Goal: Transaction & Acquisition: Purchase product/service

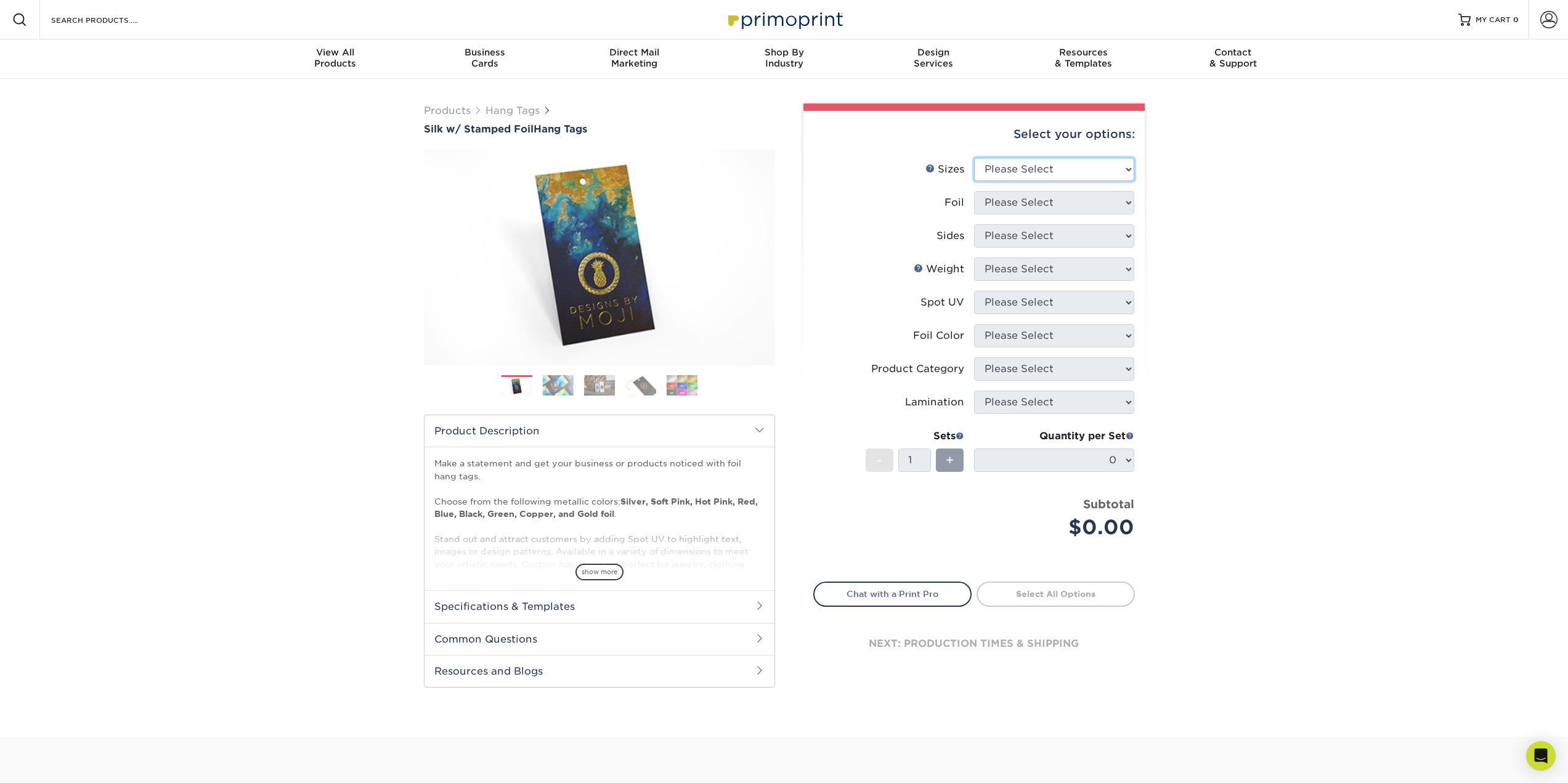
click at [1028, 172] on select "Please Select 1.5" x 3.5" 1.75" x 3.5" 2" x 2" 2" x 3.5" 2" x 4" 2" x 6" 3" x 3…" at bounding box center [1054, 169] width 160 height 23
select select "3.00x3.00"
click at [974, 158] on select "Please Select 1.5" x 3.5" 1.75" x 3.5" 2" x 2" 2" x 3.5" 2" x 4" 2" x 6" 3" x 3…" at bounding box center [1054, 169] width 160 height 23
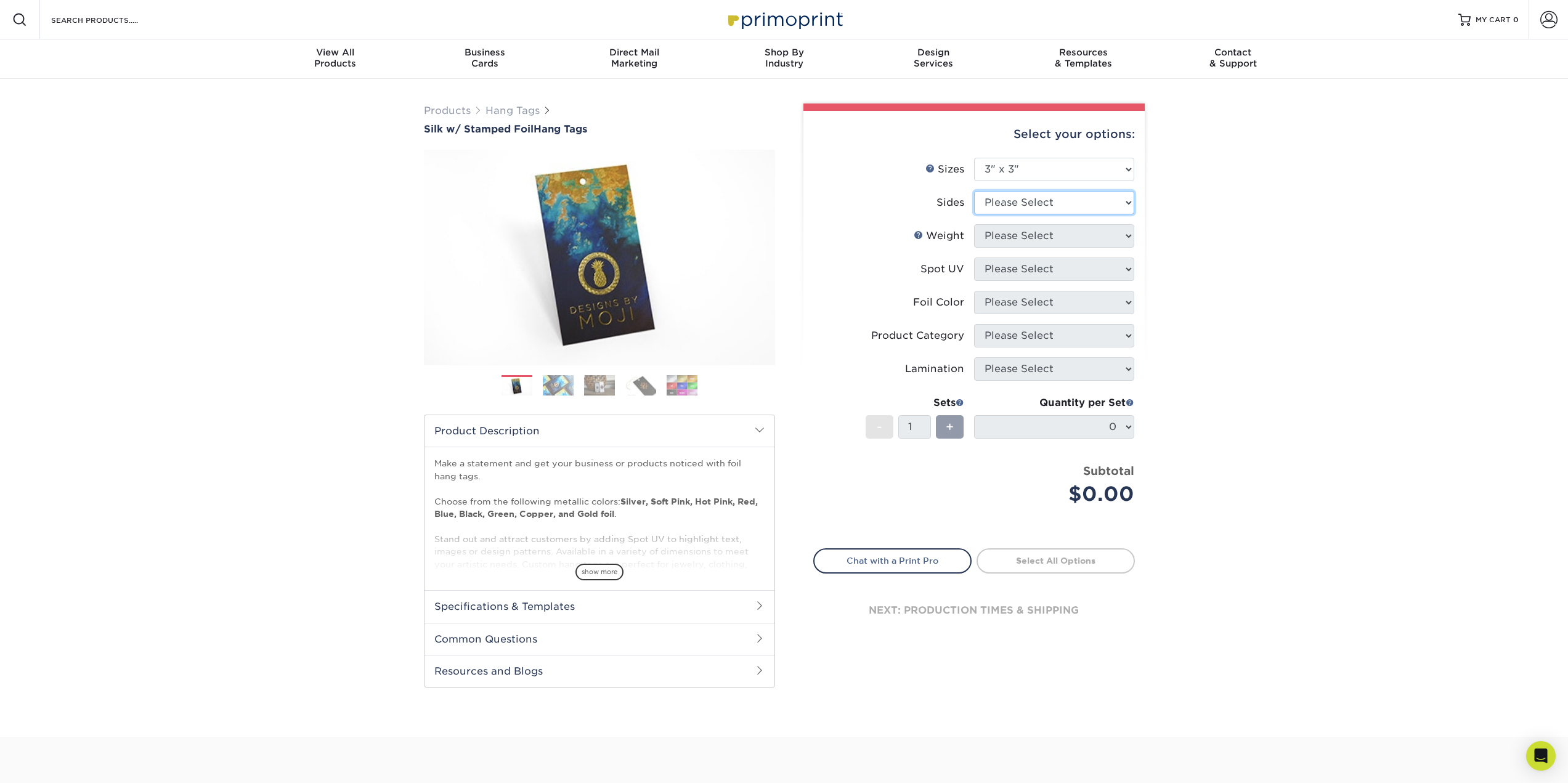
click at [1022, 209] on select "Please Select Print Both Sides - Foil Both Sides Print Both Sides - Foil Front …" at bounding box center [1054, 202] width 160 height 23
select select "a75ac2f1-9911-48d6-841d-245b5ac08f27"
click at [974, 191] on select "Please Select Print Both Sides - Foil Both Sides Print Both Sides - Foil Front …" at bounding box center [1054, 202] width 160 height 23
click at [1031, 239] on select "Please Select 16PT" at bounding box center [1054, 236] width 160 height 23
select select "16PT"
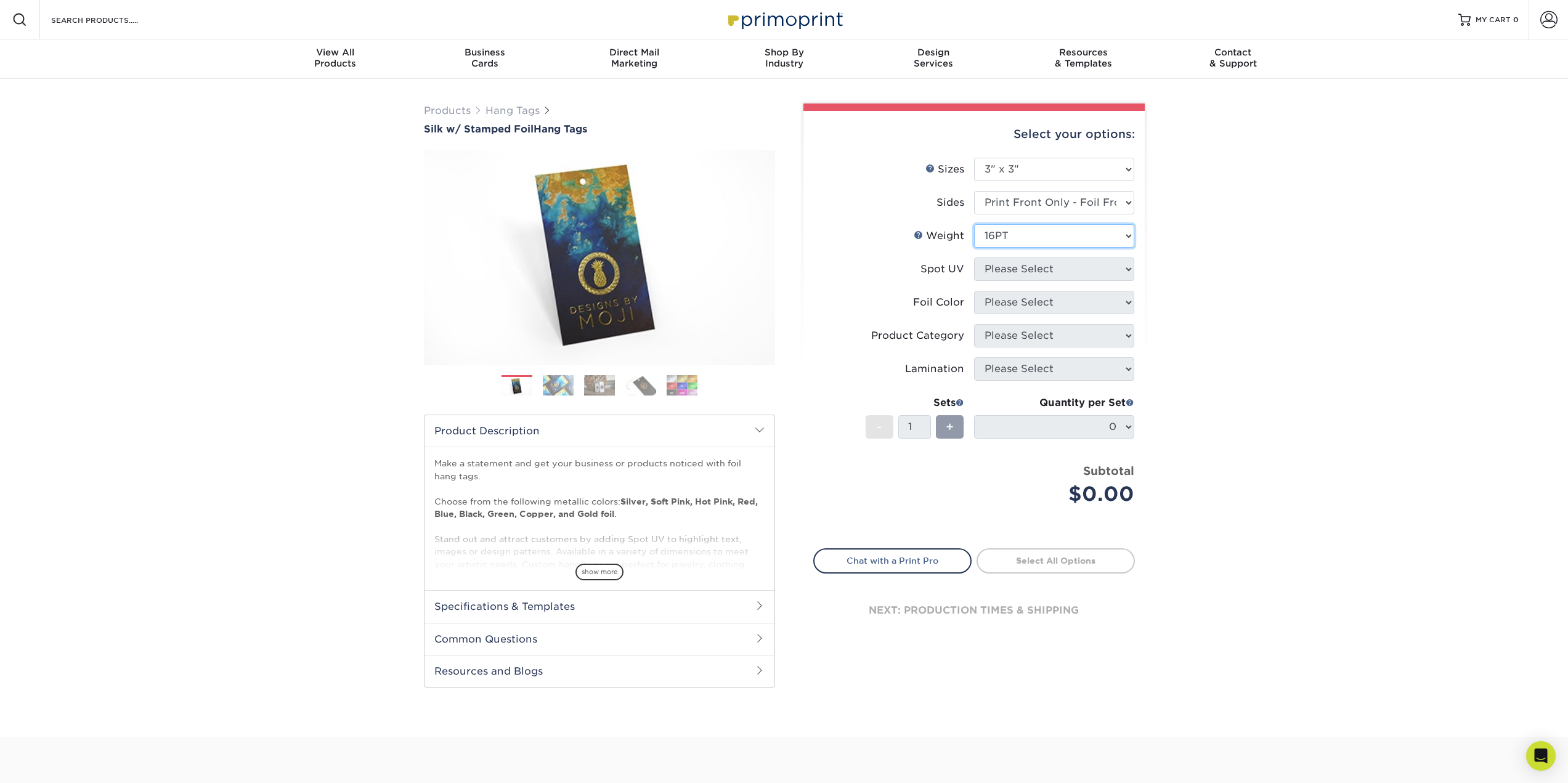
click at [974, 225] on select "Please Select 16PT" at bounding box center [1054, 236] width 160 height 23
click at [1025, 265] on select "Please Select No Spot UV Front Only" at bounding box center [1054, 269] width 160 height 23
select select "3"
click at [974, 258] on select "Please Select No Spot UV Front Only" at bounding box center [1054, 269] width 160 height 23
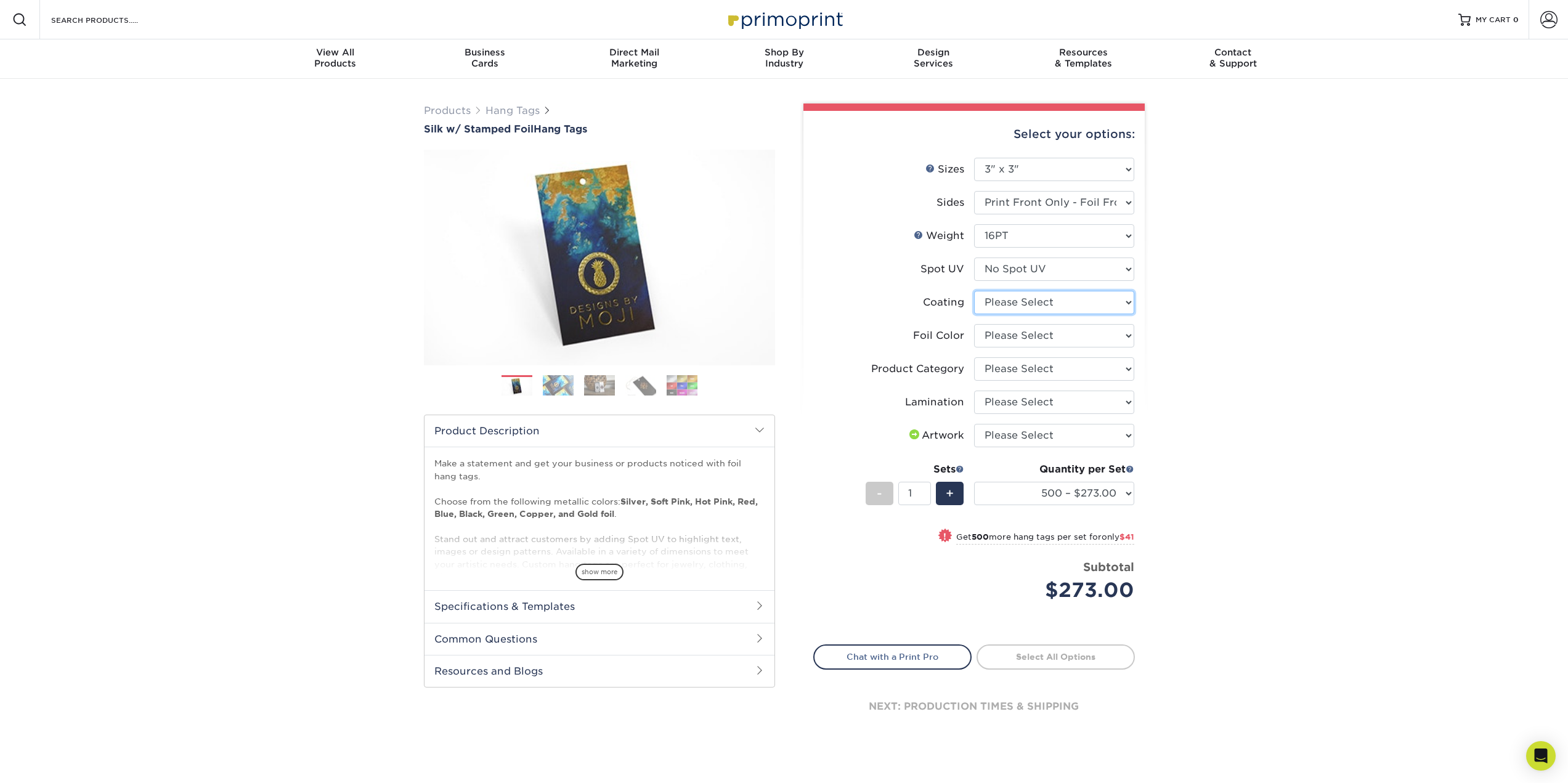
click at [1031, 306] on select at bounding box center [1054, 303] width 160 height 23
select select "3e7618de-abca-4bda-9f97-8b9129e913d8"
click at [974, 291] on select at bounding box center [1054, 303] width 160 height 23
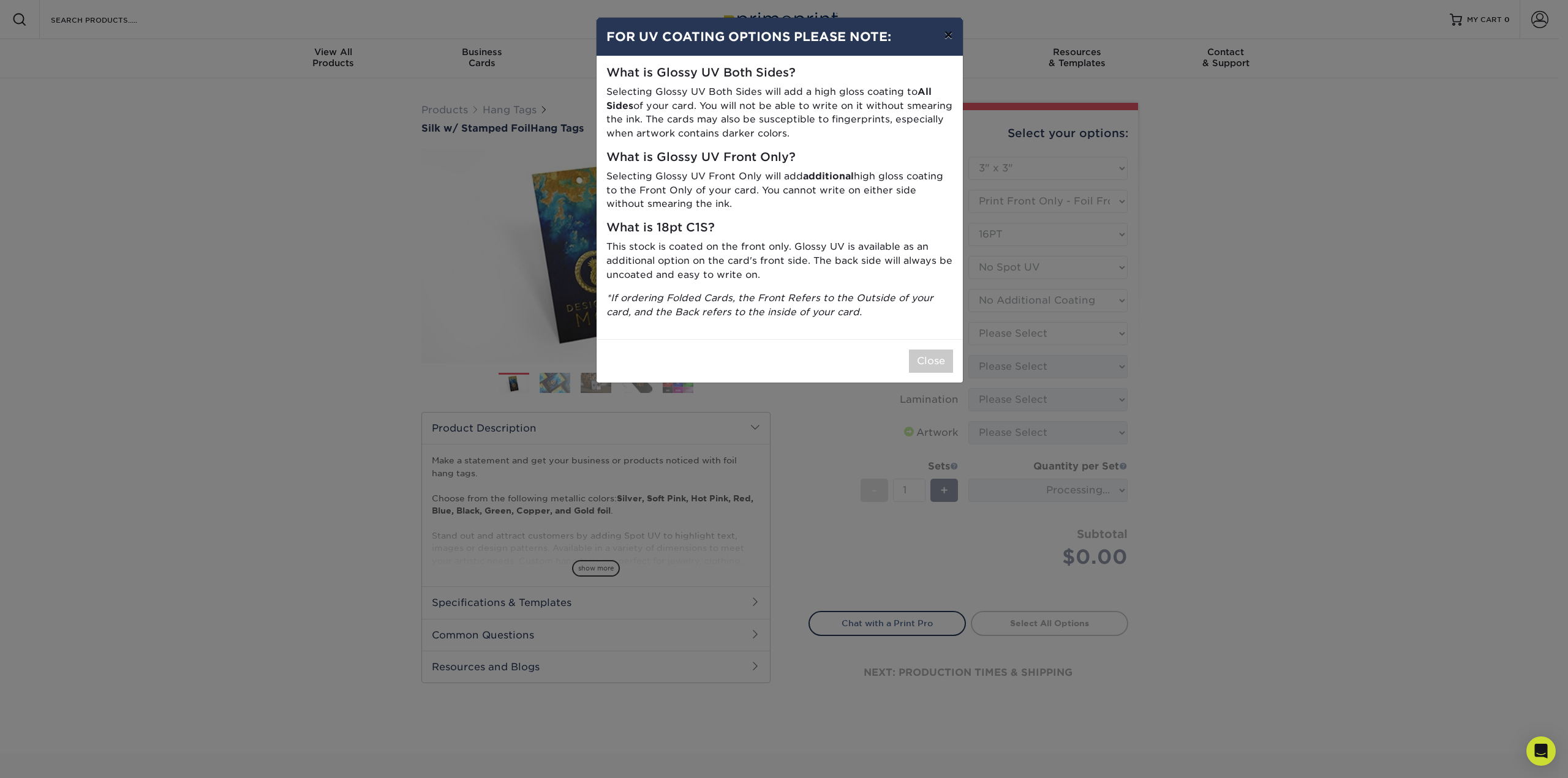
click at [947, 35] on button "×" at bounding box center [947, 34] width 28 height 34
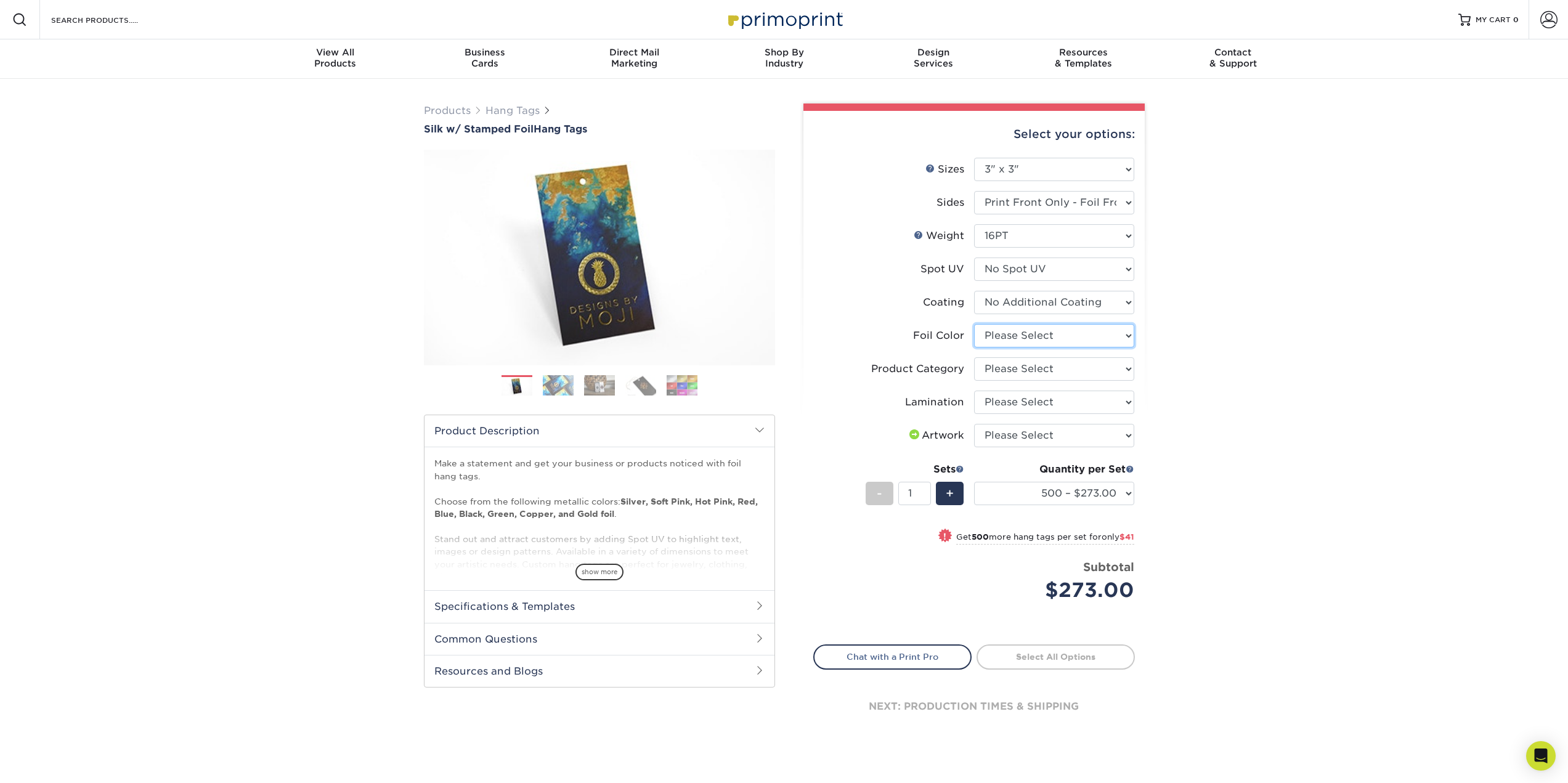
click at [1028, 331] on select "Please Select Silver Foil Black Foil Blue Foil Copper Foil Gold Foil Red Foil R…" at bounding box center [1054, 336] width 160 height 23
select select "acffa4a5-22f9-4585-ba3f-0adaa54b8c85"
click at [974, 324] on select "Please Select Silver Foil Black Foil Blue Foil Copper Foil Gold Foil Red Foil R…" at bounding box center [1054, 336] width 160 height 23
click at [1011, 365] on select "Please Select Hang Tags" at bounding box center [1054, 370] width 160 height 23
select select "428aa75b-4ae7-4398-9e0a-74f4b33909ed"
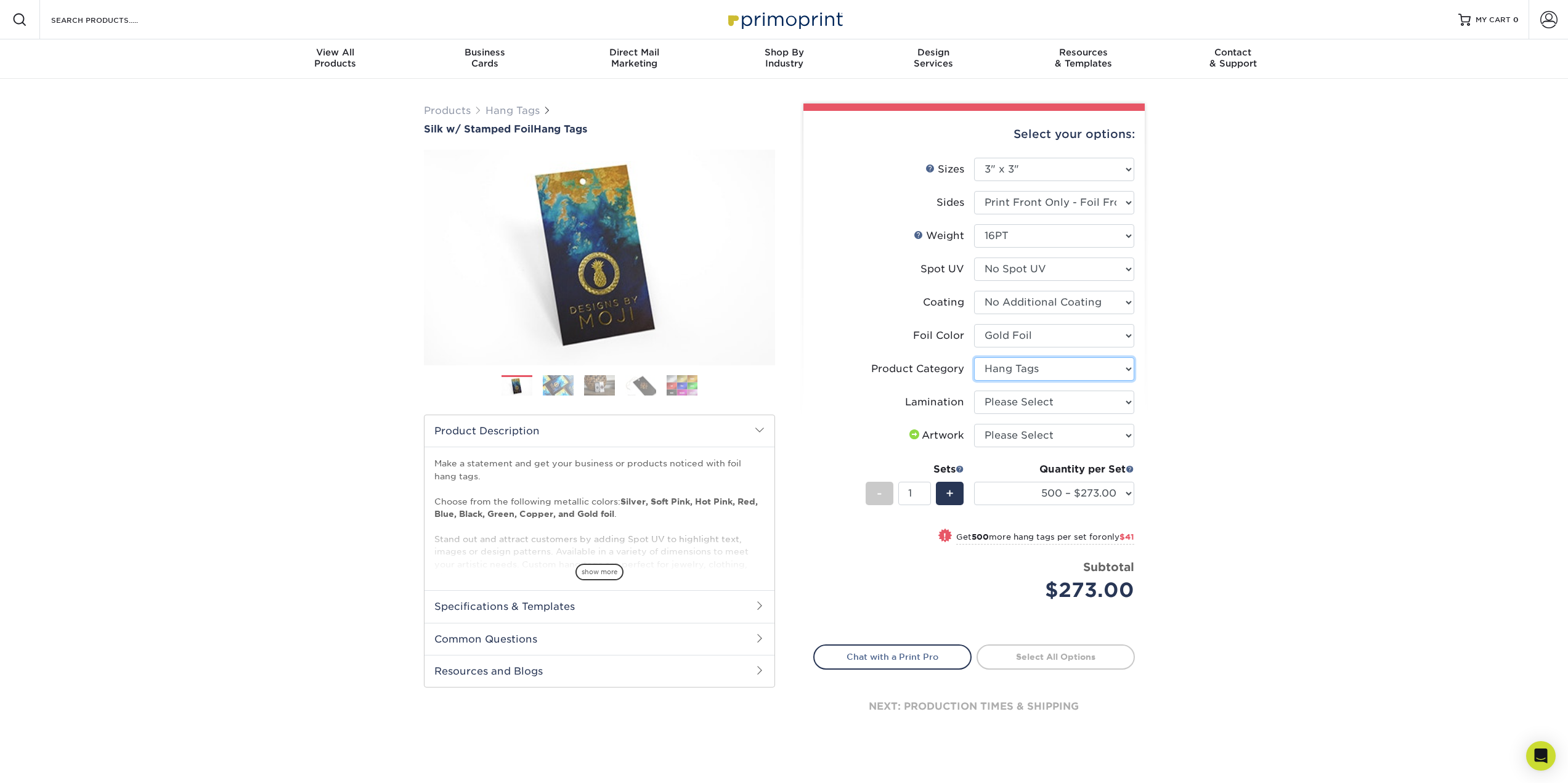
click at [974, 358] on select "Please Select Hang Tags" at bounding box center [1054, 370] width 160 height 23
click at [1010, 403] on select "Please Select Silk" at bounding box center [1054, 403] width 160 height 23
select select "ccacb42f-45f7-42d3-bbd3-7c8421cf37f0"
click at [974, 391] on select "Please Select Silk" at bounding box center [1054, 403] width 160 height 23
click at [1022, 434] on select "Please Select I will upload files I need a design - $75" at bounding box center [1054, 436] width 160 height 23
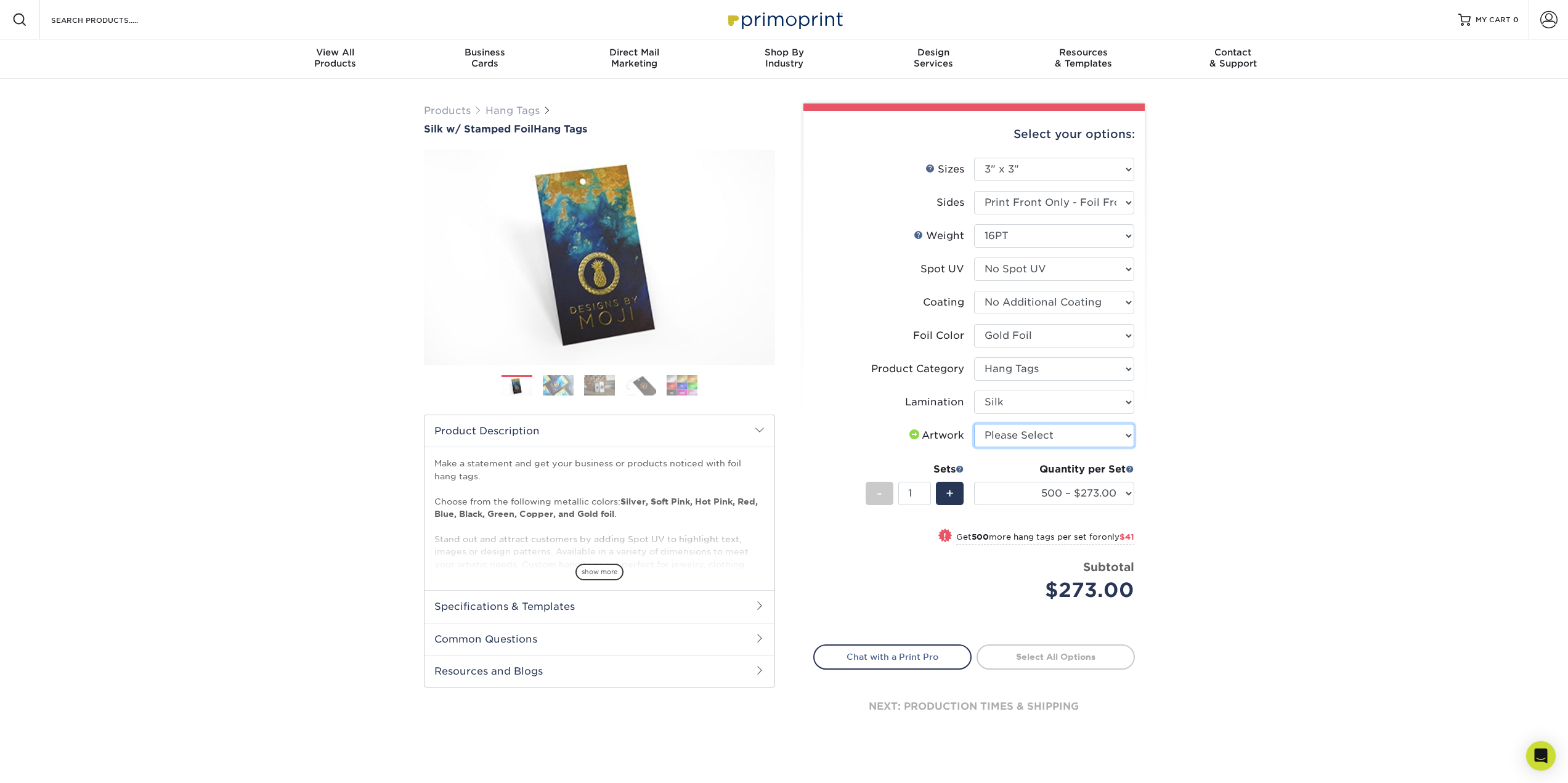
select select "upload"
click at [974, 424] on select "Please Select I will upload files I need a design - $75" at bounding box center [1054, 436] width 160 height 23
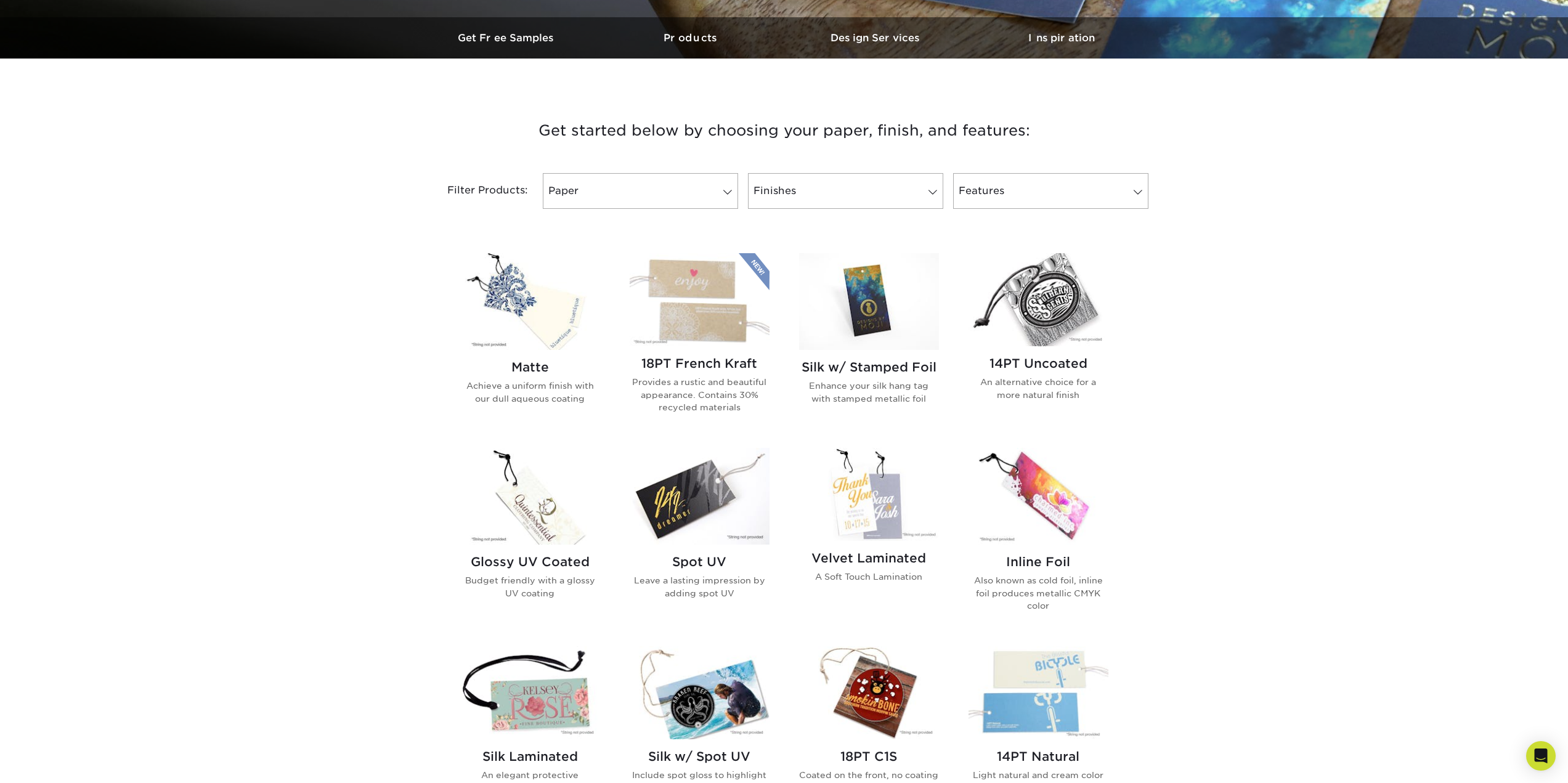
scroll to position [432, 0]
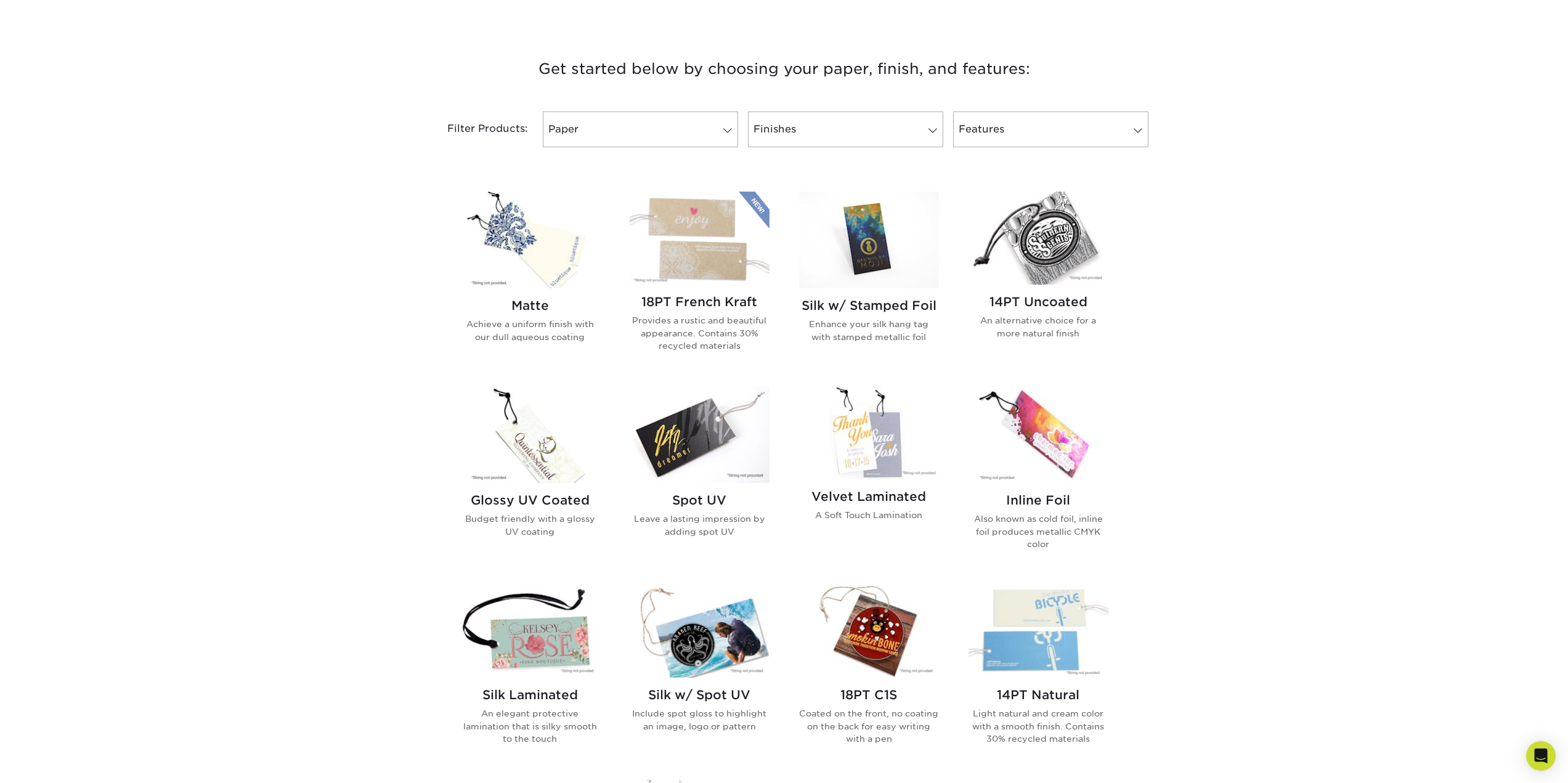
click at [872, 264] on img at bounding box center [869, 239] width 140 height 96
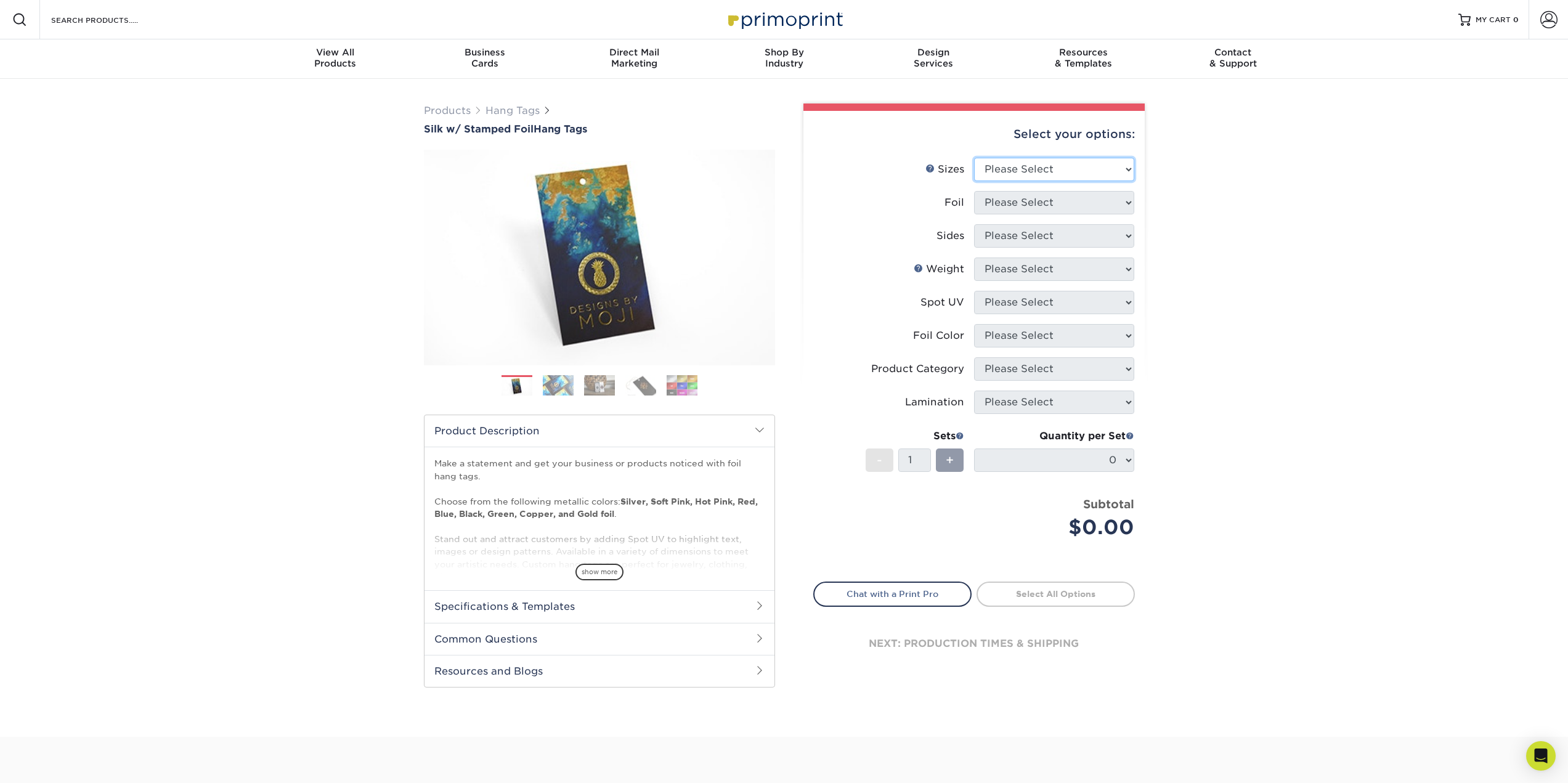
click at [1052, 169] on select "Please Select 1.5" x 3.5" 1.75" x 3.5" 2" x 2" 2" x 3.5" 2" x 4" 2" x 6" 3" x 3…" at bounding box center [1054, 169] width 160 height 23
select select "3.00x3.00"
click at [974, 158] on select "Please Select 1.5" x 3.5" 1.75" x 3.5" 2" x 2" 2" x 3.5" 2" x 4" 2" x 6" 3" x 3…" at bounding box center [1054, 169] width 160 height 23
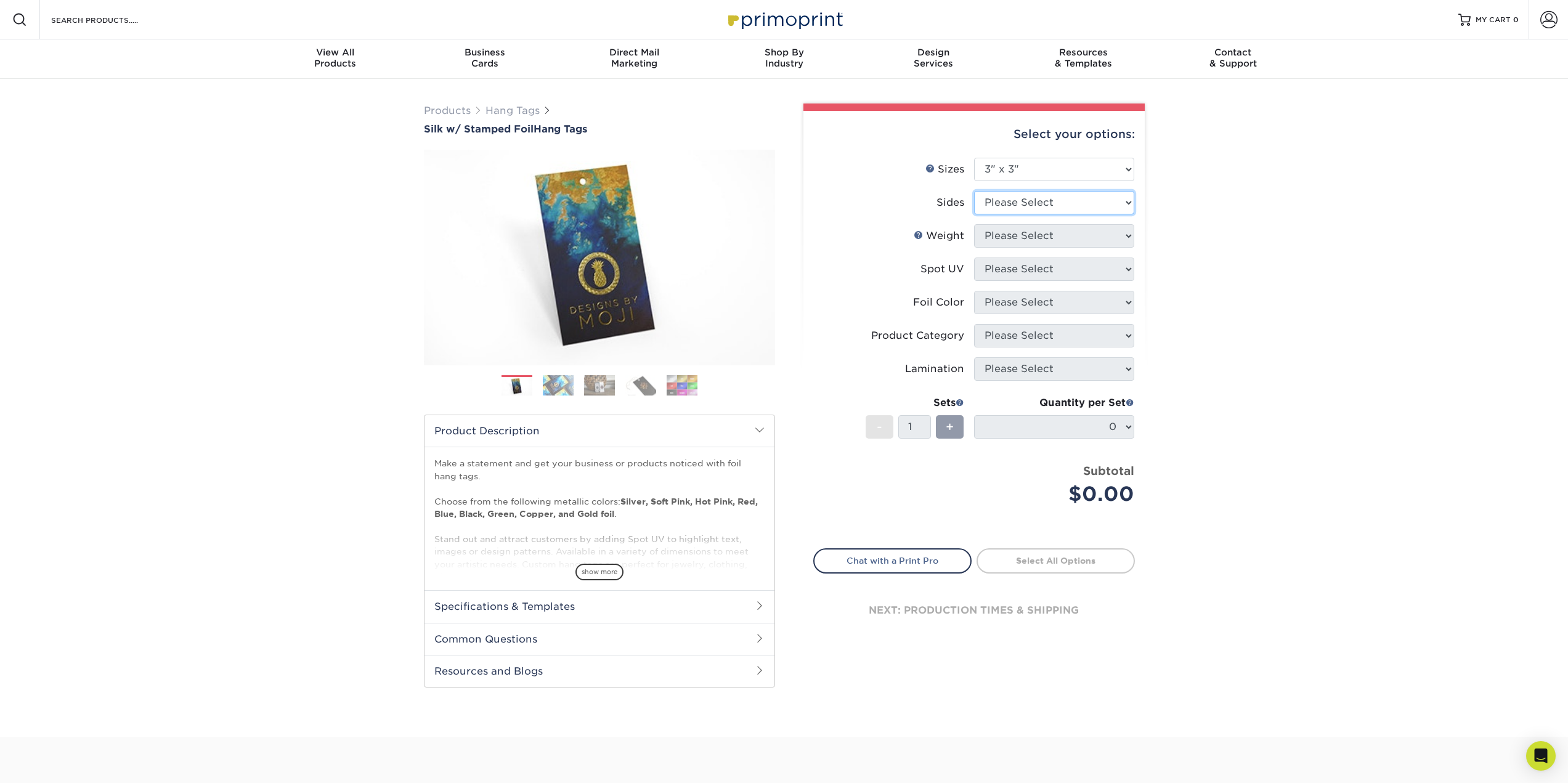
click at [1042, 201] on select "Please Select Print Both Sides - Foil Both Sides Print Both Sides - Foil Front …" at bounding box center [1054, 202] width 160 height 23
select select "34527644-b4fd-4ffb-9092-1318eefcd9d9"
click at [974, 191] on select "Please Select Print Both Sides - Foil Both Sides Print Both Sides - Foil Front …" at bounding box center [1054, 202] width 160 height 23
click at [1037, 239] on select "Please Select 16PT" at bounding box center [1054, 236] width 160 height 23
select select "16PT"
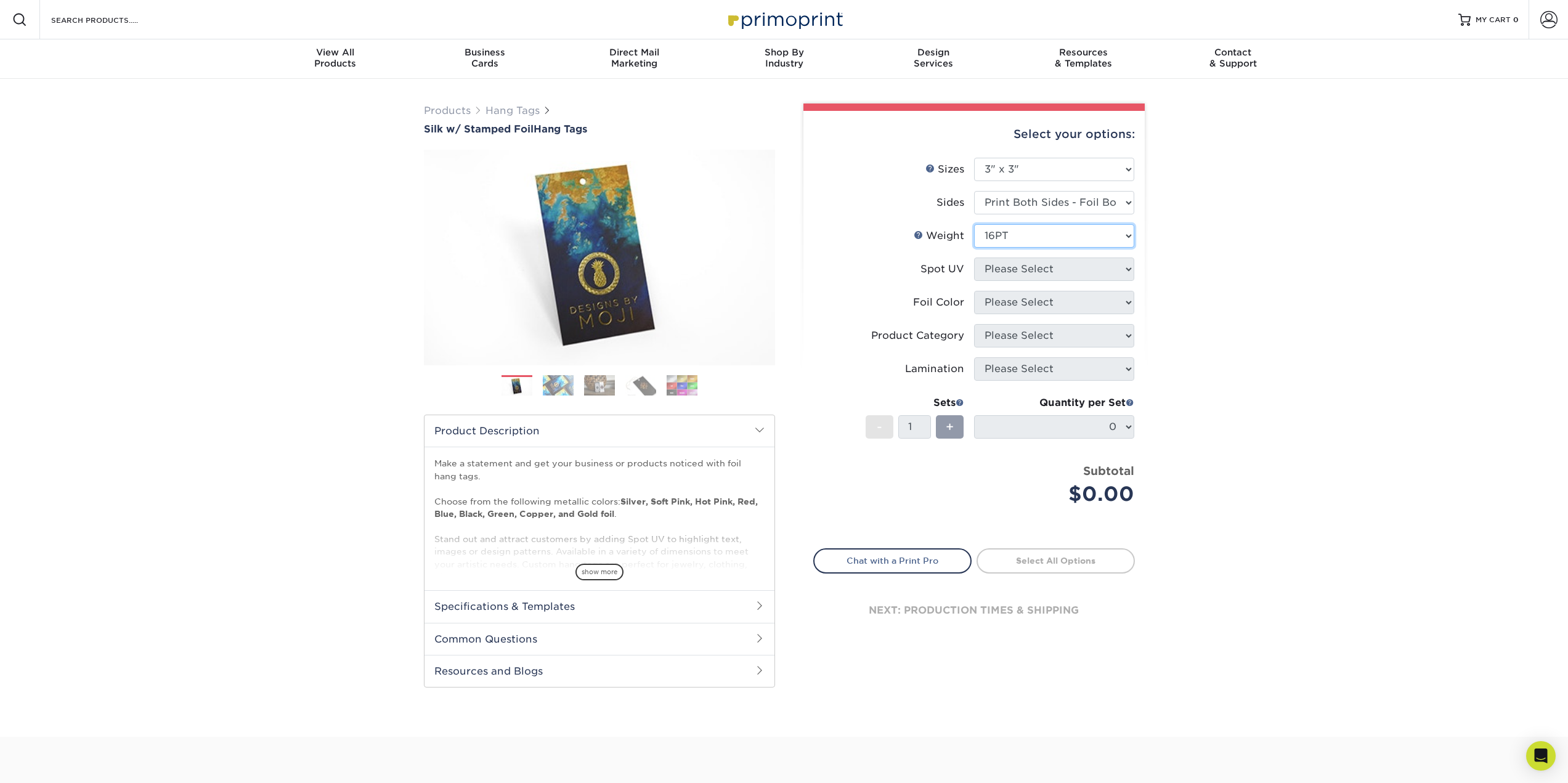
click at [974, 225] on select "Please Select 16PT" at bounding box center [1054, 236] width 160 height 23
click at [1032, 268] on select "Please Select No Spot UV Front and Back (Both Sides) Front Only Back Only" at bounding box center [1054, 269] width 160 height 23
select select "3"
click at [974, 258] on select "Please Select No Spot UV Front and Back (Both Sides) Front Only Back Only" at bounding box center [1054, 269] width 160 height 23
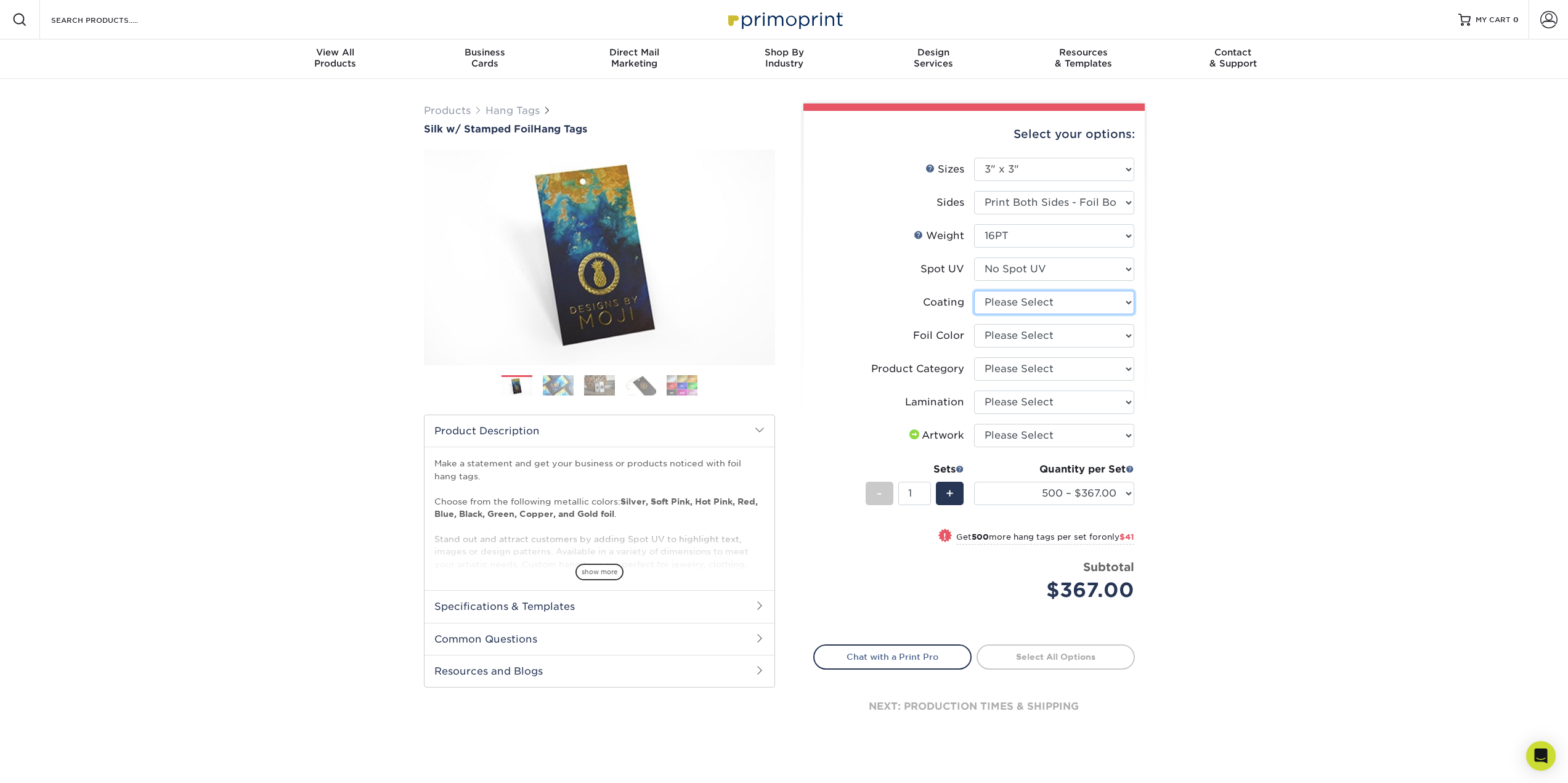
click at [1028, 304] on select at bounding box center [1054, 303] width 160 height 23
select select "3e7618de-abca-4bda-9f97-8b9129e913d8"
click at [974, 291] on select at bounding box center [1054, 303] width 160 height 23
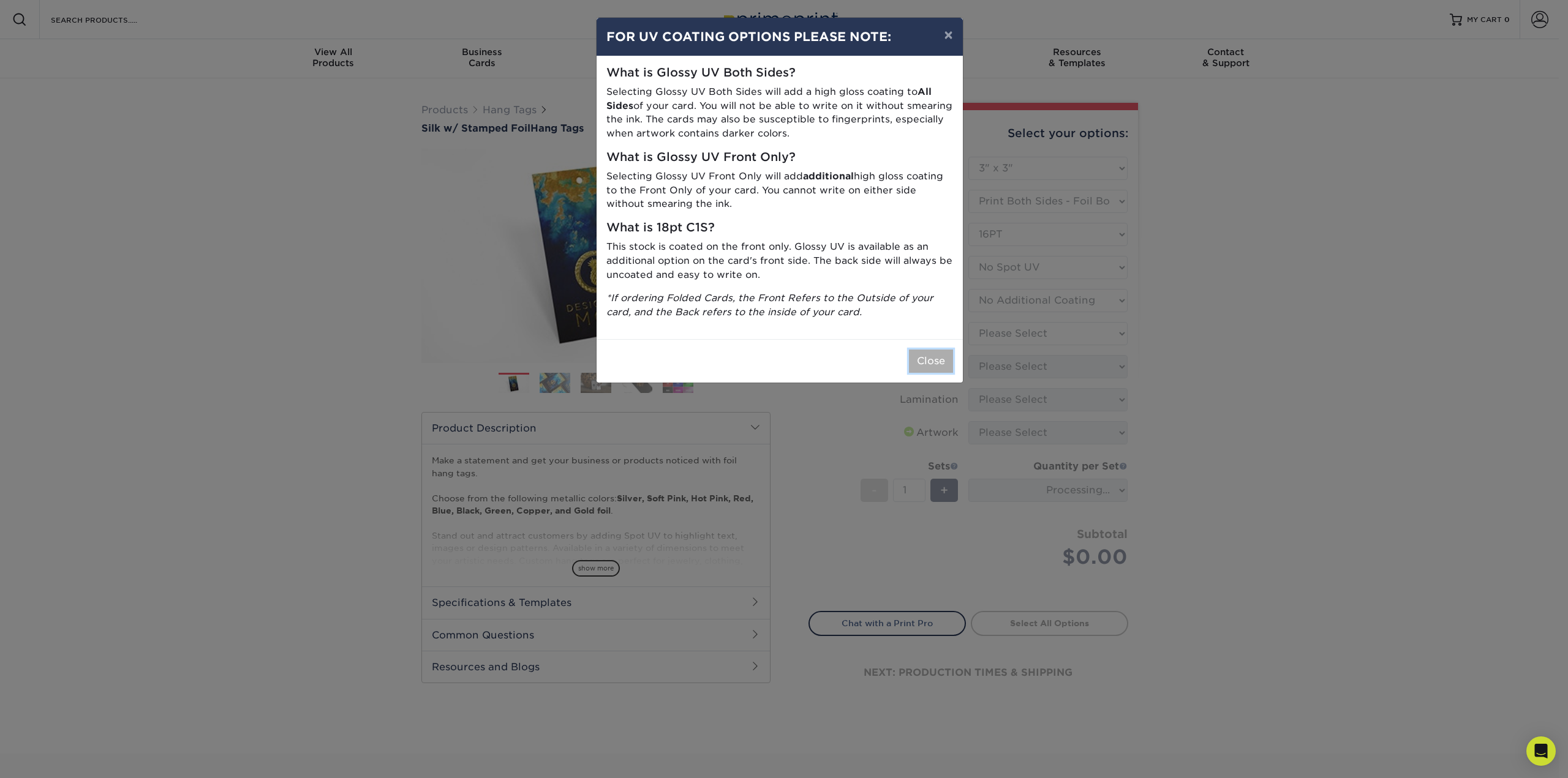
click at [936, 359] on button "Close" at bounding box center [931, 361] width 44 height 23
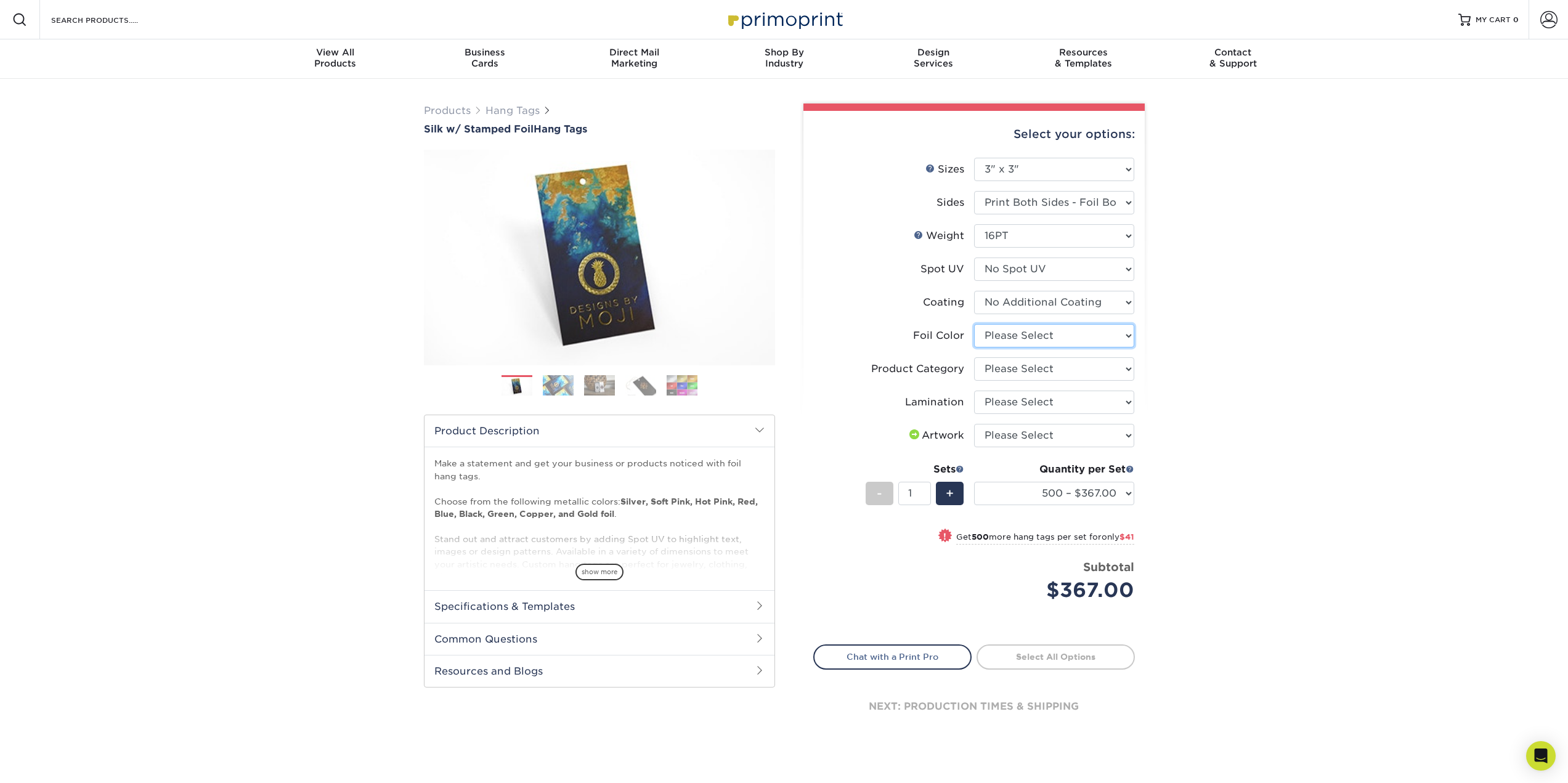
click at [1002, 337] on select "Please Select Silver Foil Black Foil Blue Foil Copper Foil Gold Foil Red Foil R…" at bounding box center [1054, 336] width 160 height 23
select select "acffa4a5-22f9-4585-ba3f-0adaa54b8c85"
click at [974, 324] on select "Please Select Silver Foil Black Foil Blue Foil Copper Foil Gold Foil Red Foil R…" at bounding box center [1054, 336] width 160 height 23
click at [1016, 371] on select "Please Select Hang Tags" at bounding box center [1054, 370] width 160 height 23
click at [1252, 394] on div "Products Hang Tags Silk w/ Stamped Foil Hang Tags Previous Next . /" at bounding box center [784, 433] width 1568 height 709
